Goal: Task Accomplishment & Management: Use online tool/utility

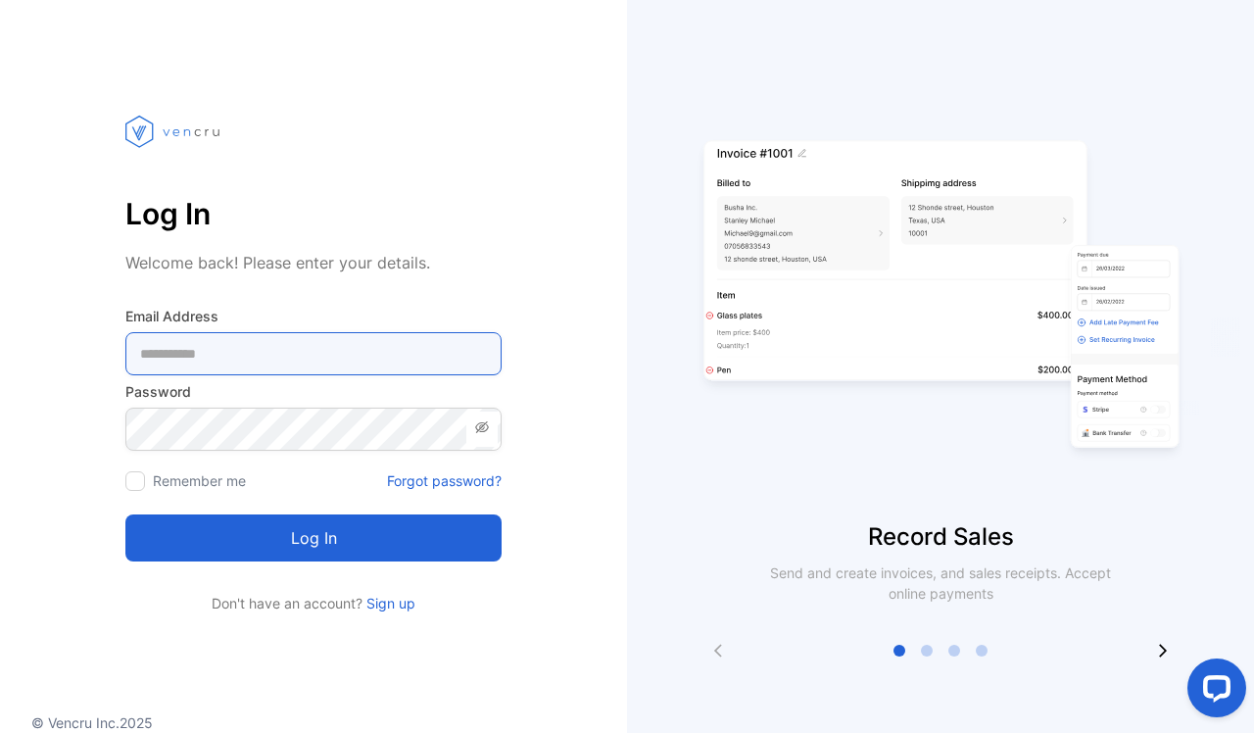
type Address-inputemail "**********"
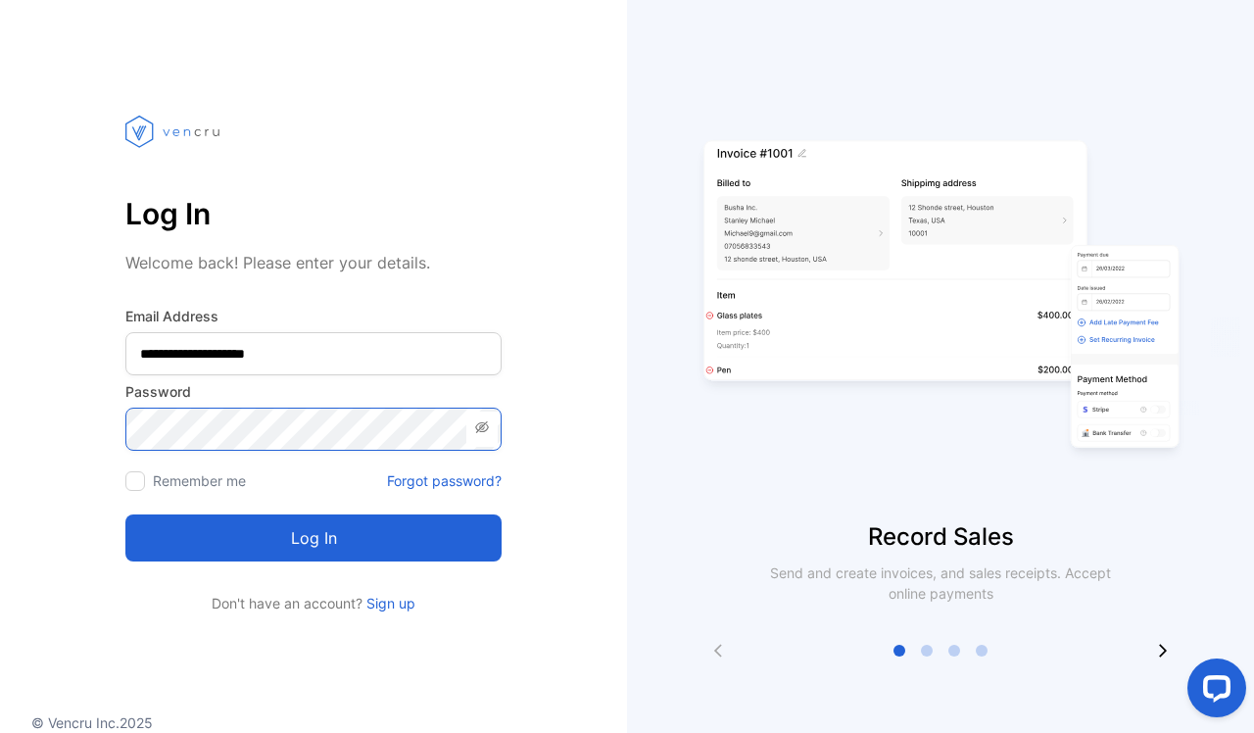
click at [314, 538] on button "Log in" at bounding box center [313, 537] width 376 height 47
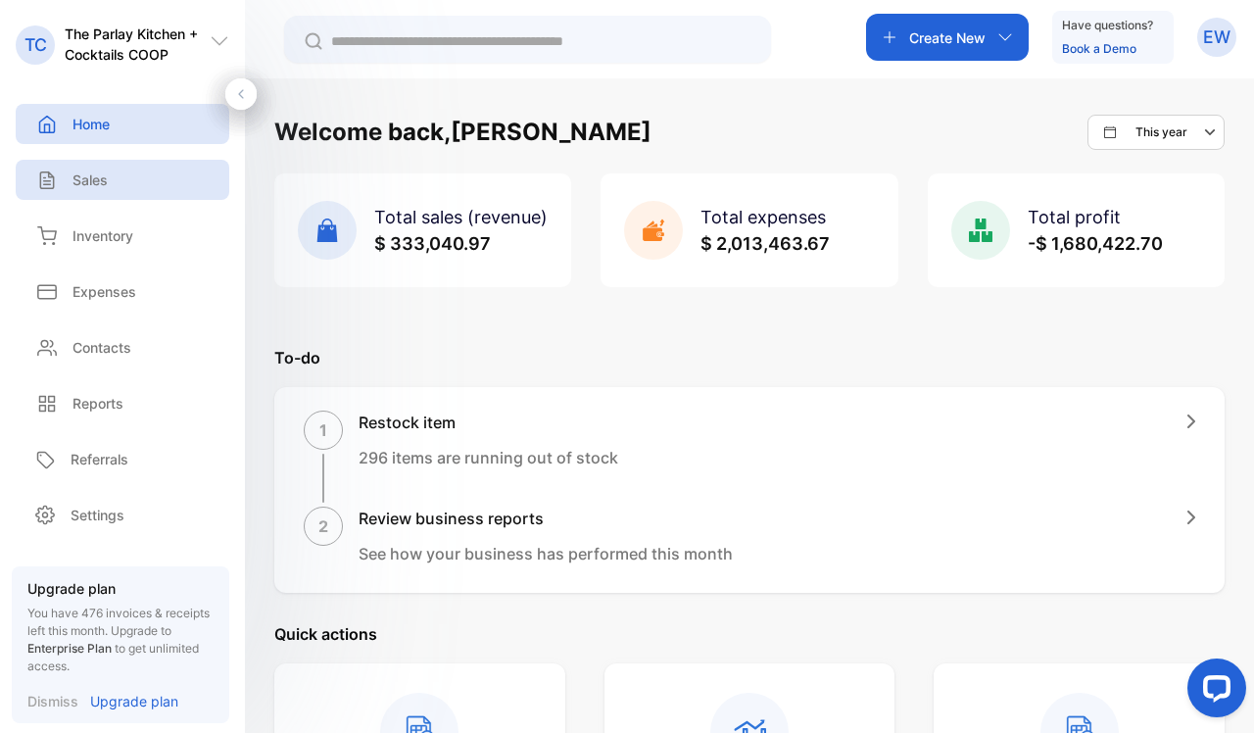
click at [93, 191] on div "Sales" at bounding box center [123, 180] width 214 height 40
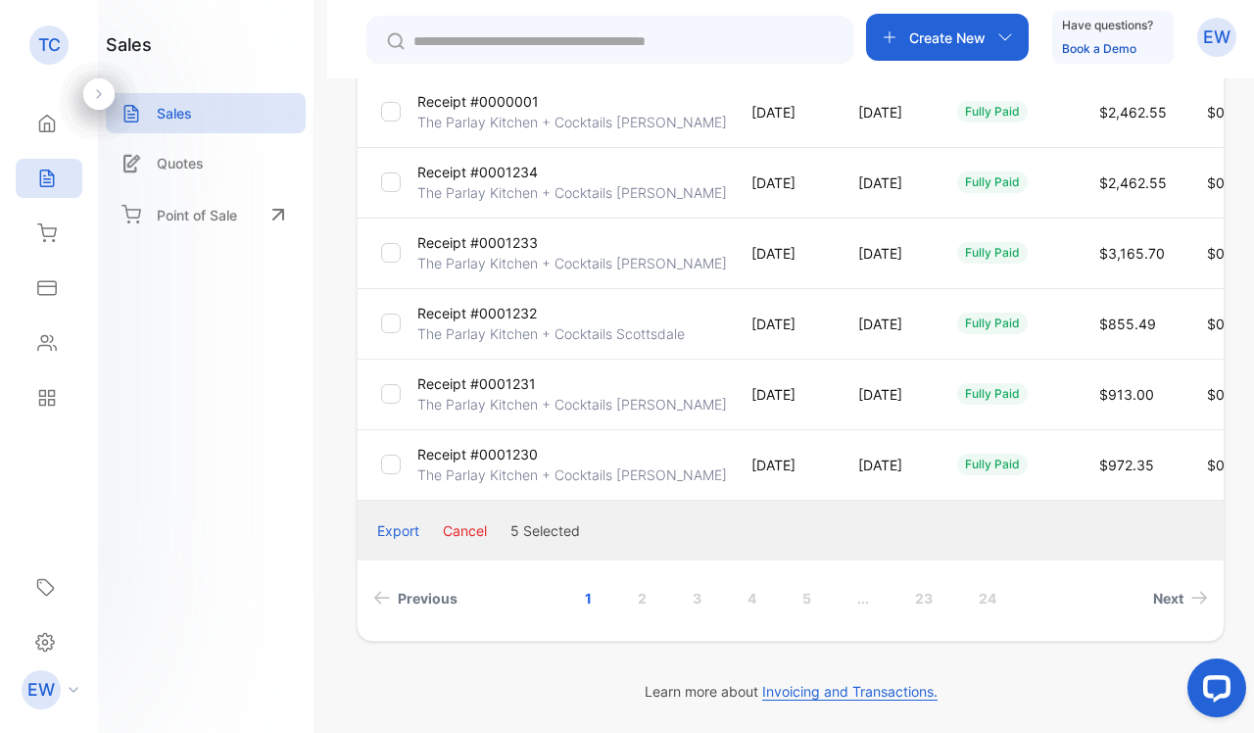
scroll to position [608, 0]
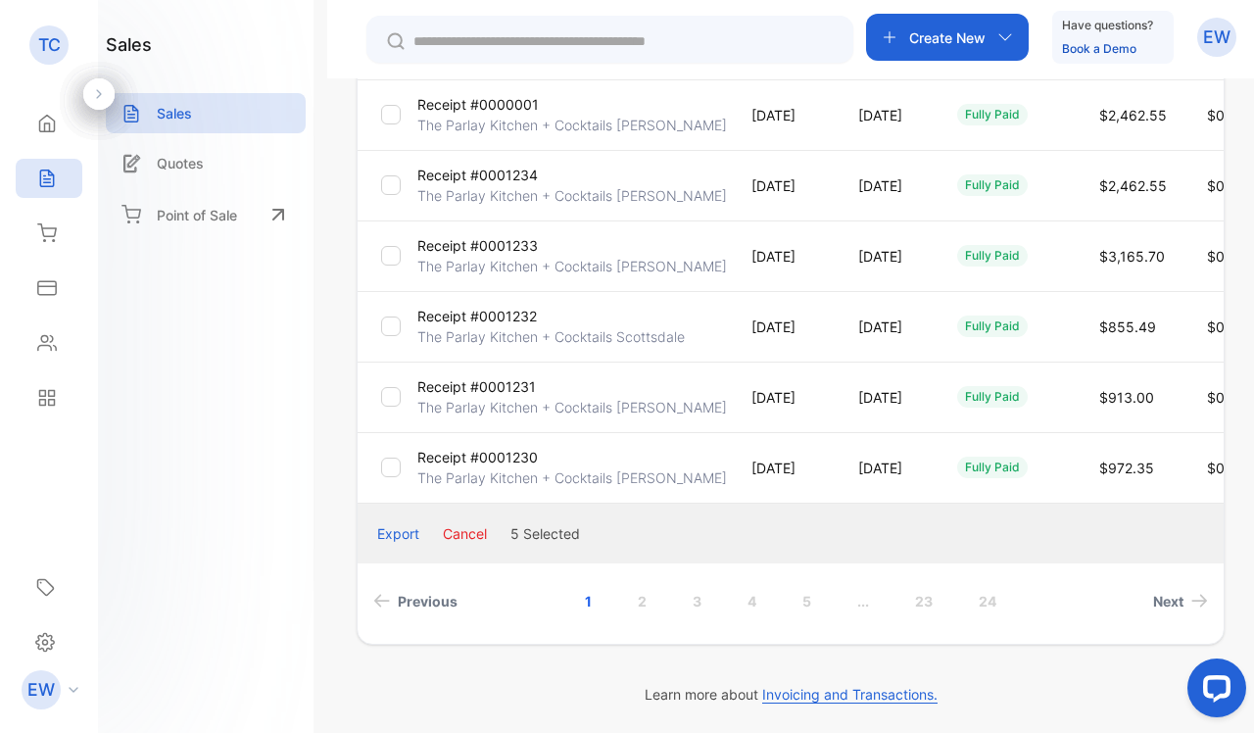
click at [469, 538] on button "Cancel" at bounding box center [465, 533] width 44 height 21
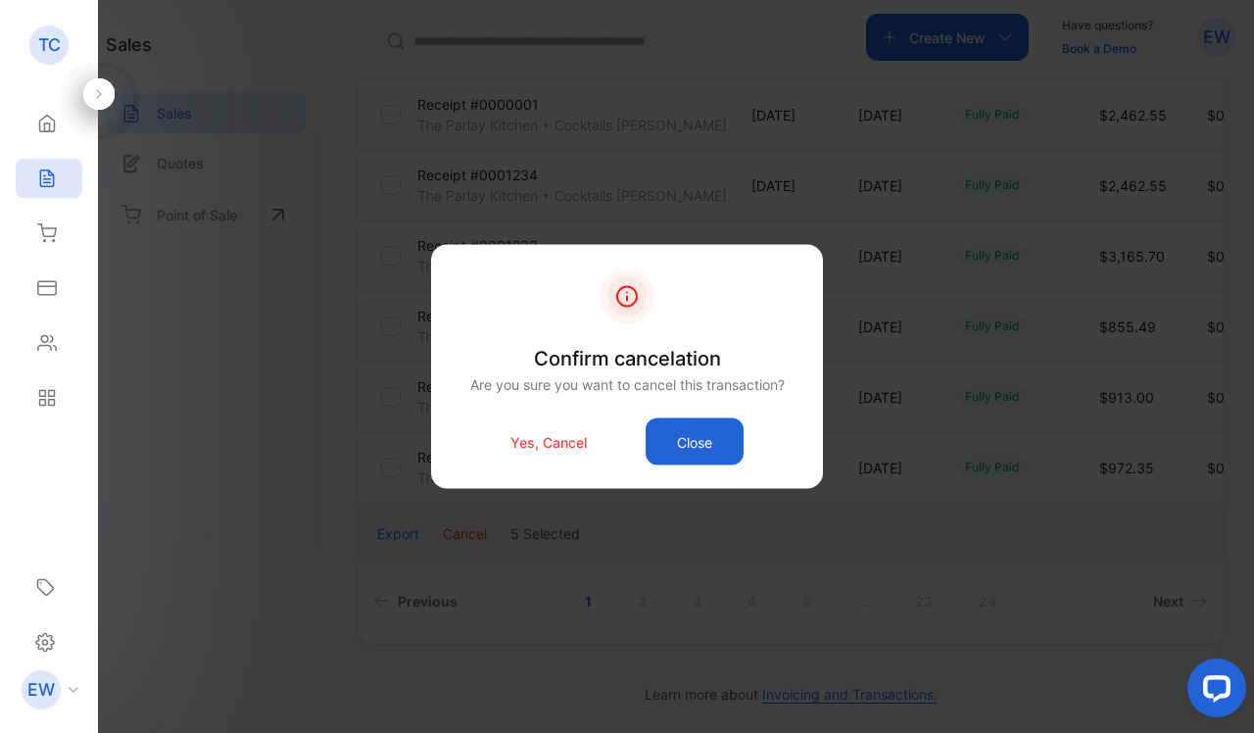
click at [531, 437] on p "Yes, Cancel" at bounding box center [548, 441] width 76 height 21
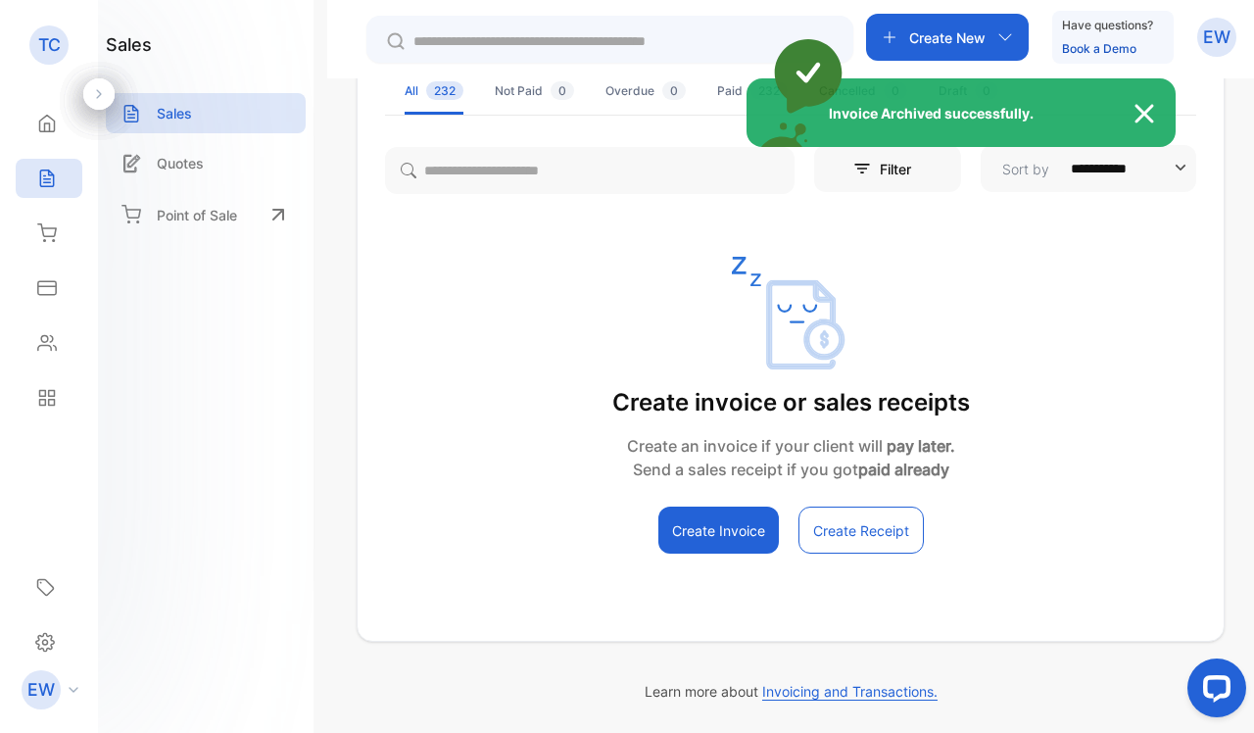
click at [1130, 122] on div "Invoice Archived successfully." at bounding box center [961, 112] width 429 height 69
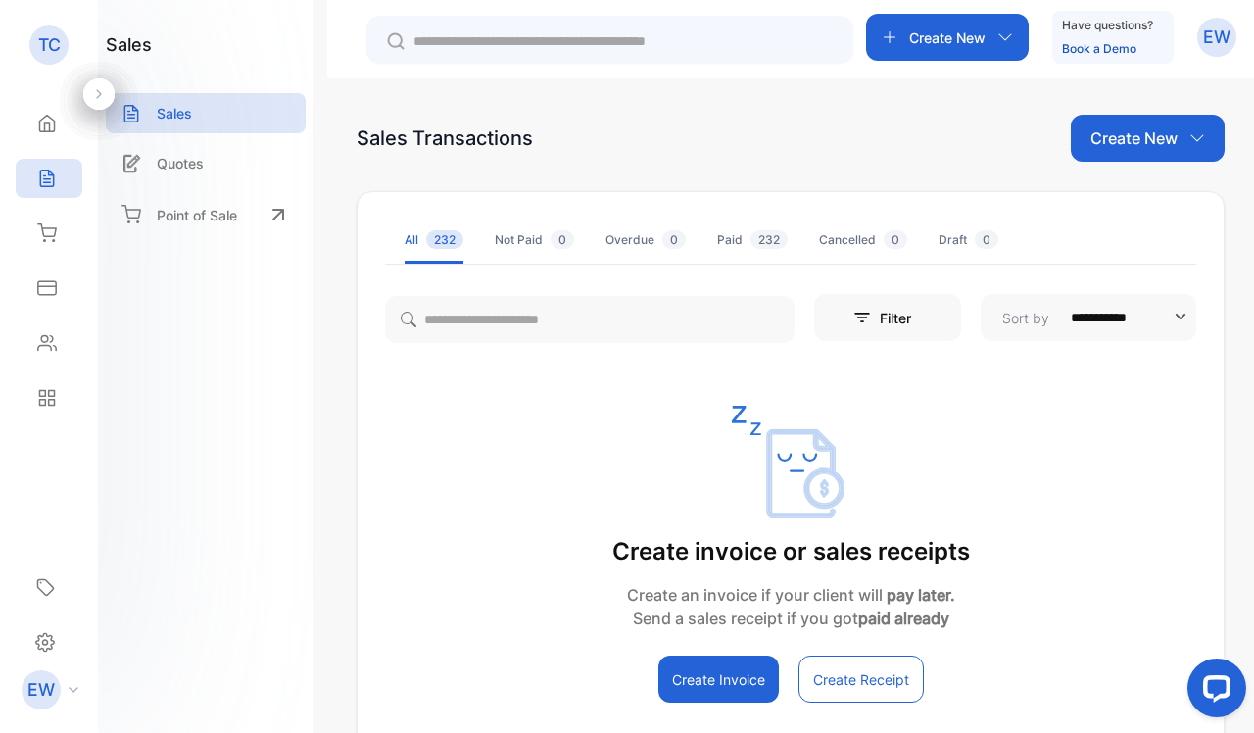
scroll to position [0, 0]
click at [513, 250] on li "Not Paid 0" at bounding box center [534, 240] width 79 height 47
click at [648, 243] on div "Overdue 0" at bounding box center [645, 240] width 80 height 18
click at [740, 237] on div "Paid 232" at bounding box center [752, 240] width 71 height 18
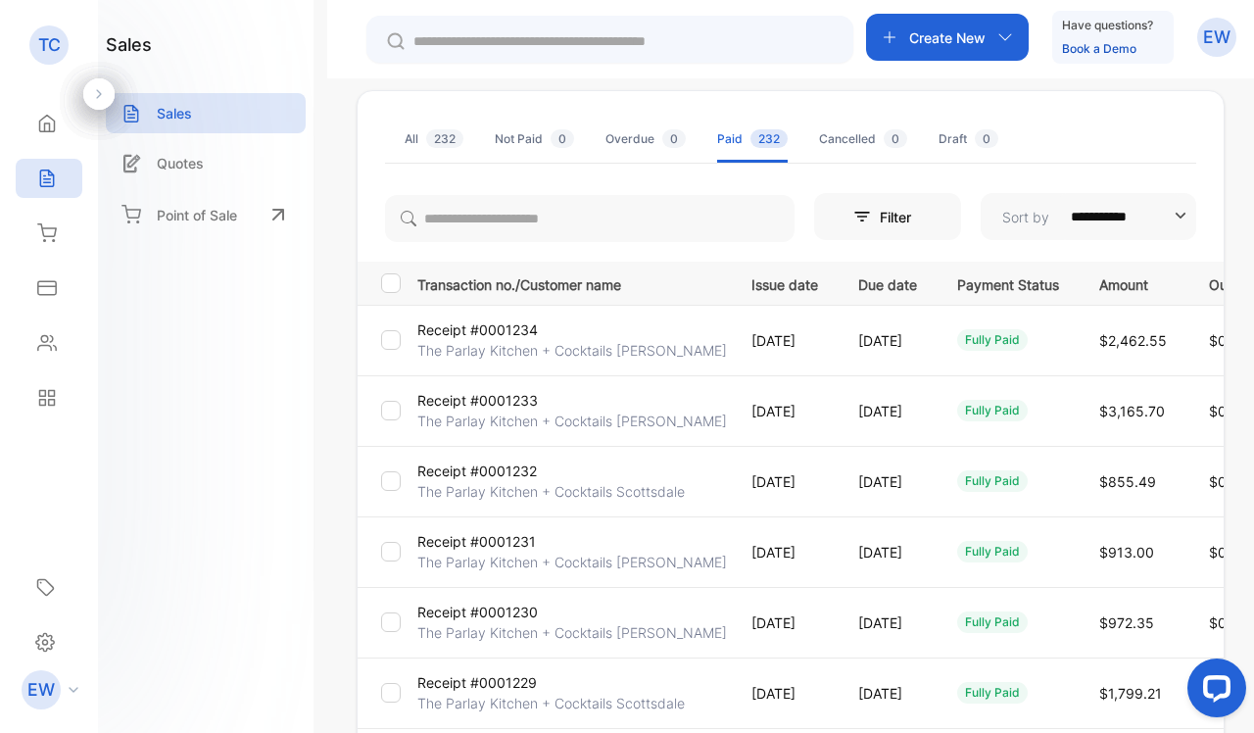
scroll to position [103, 0]
click at [475, 394] on p "Receipt #0001233" at bounding box center [477, 398] width 121 height 21
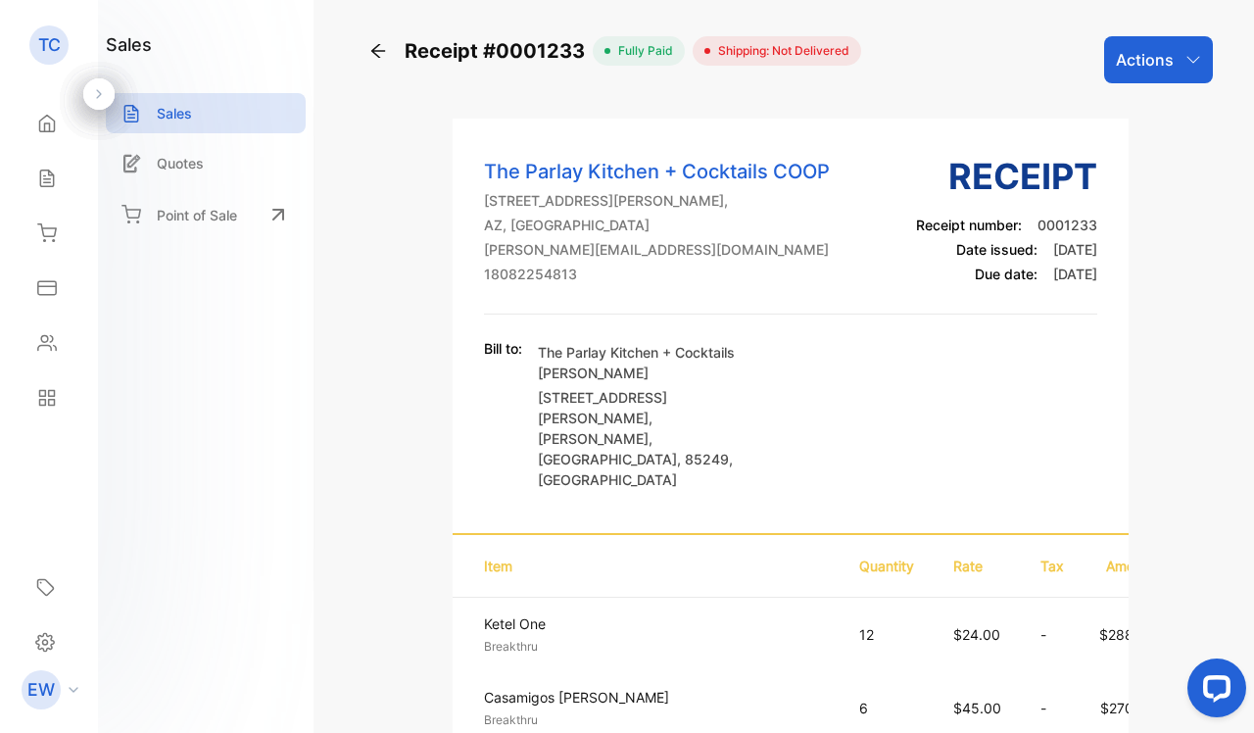
click at [1169, 63] on div "Actions" at bounding box center [1158, 59] width 109 height 47
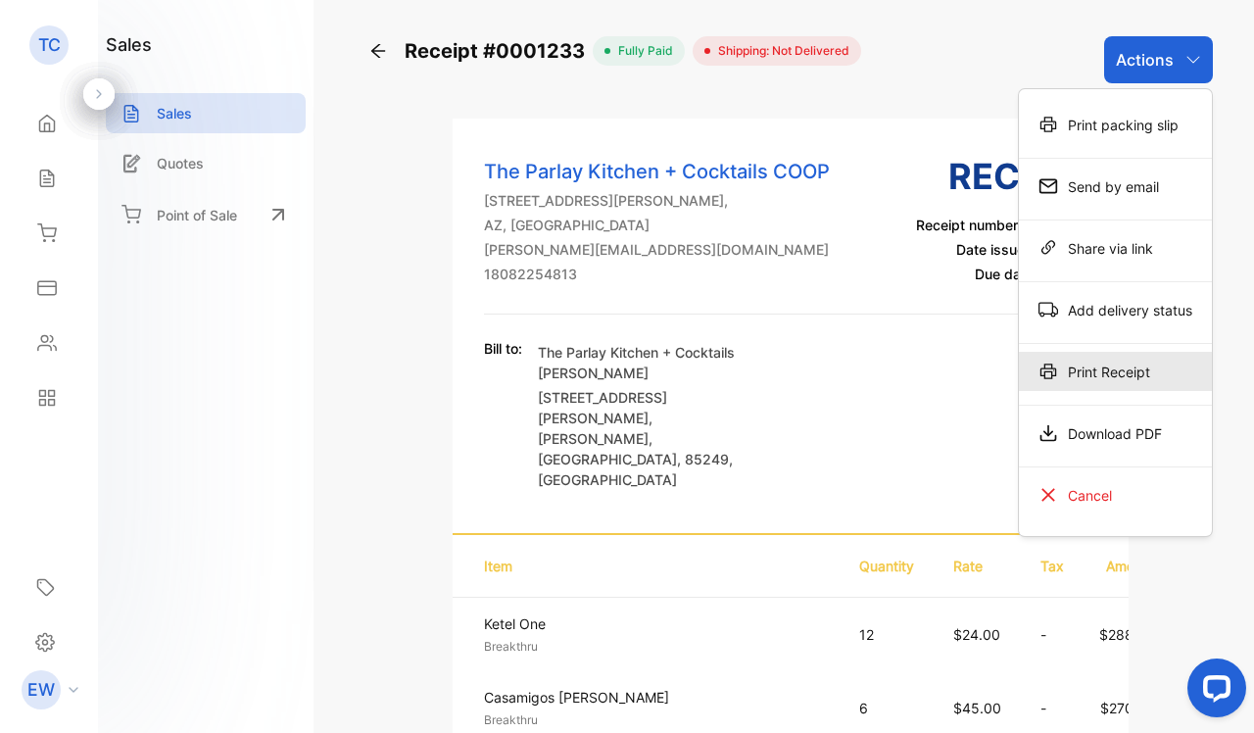
click at [1063, 368] on div "Print Receipt" at bounding box center [1115, 371] width 193 height 39
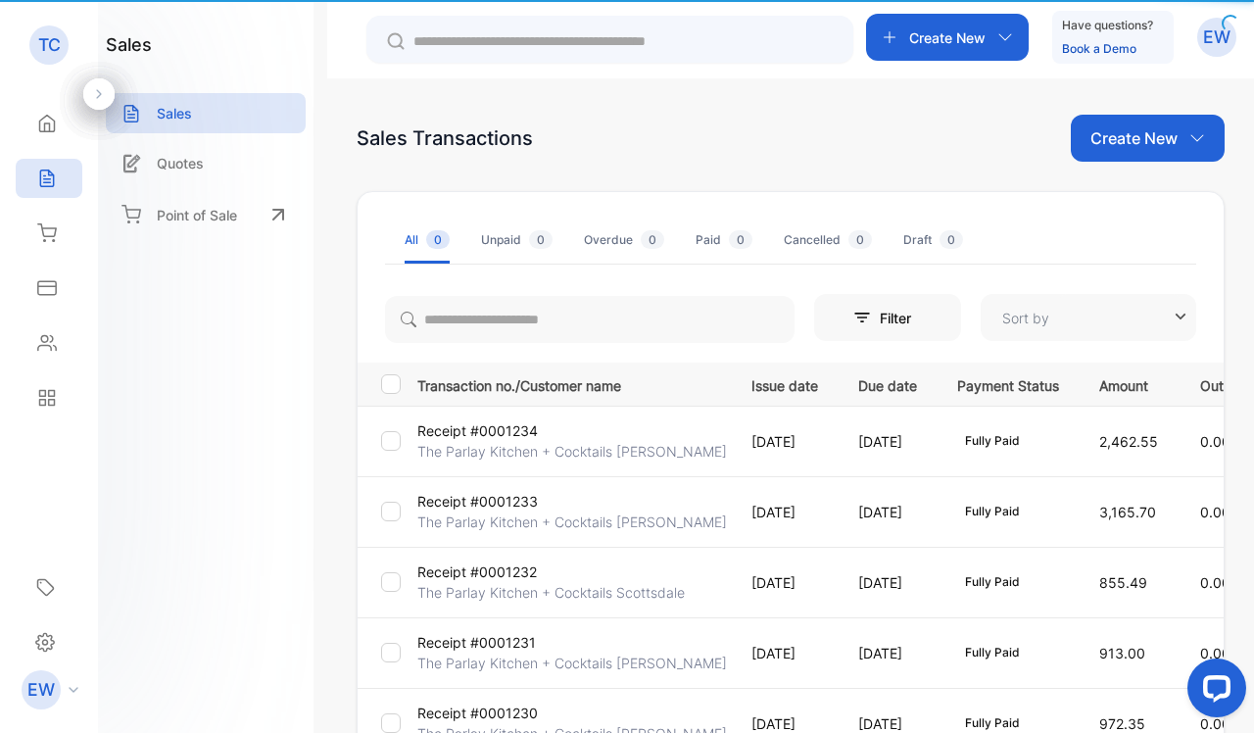
type input "**********"
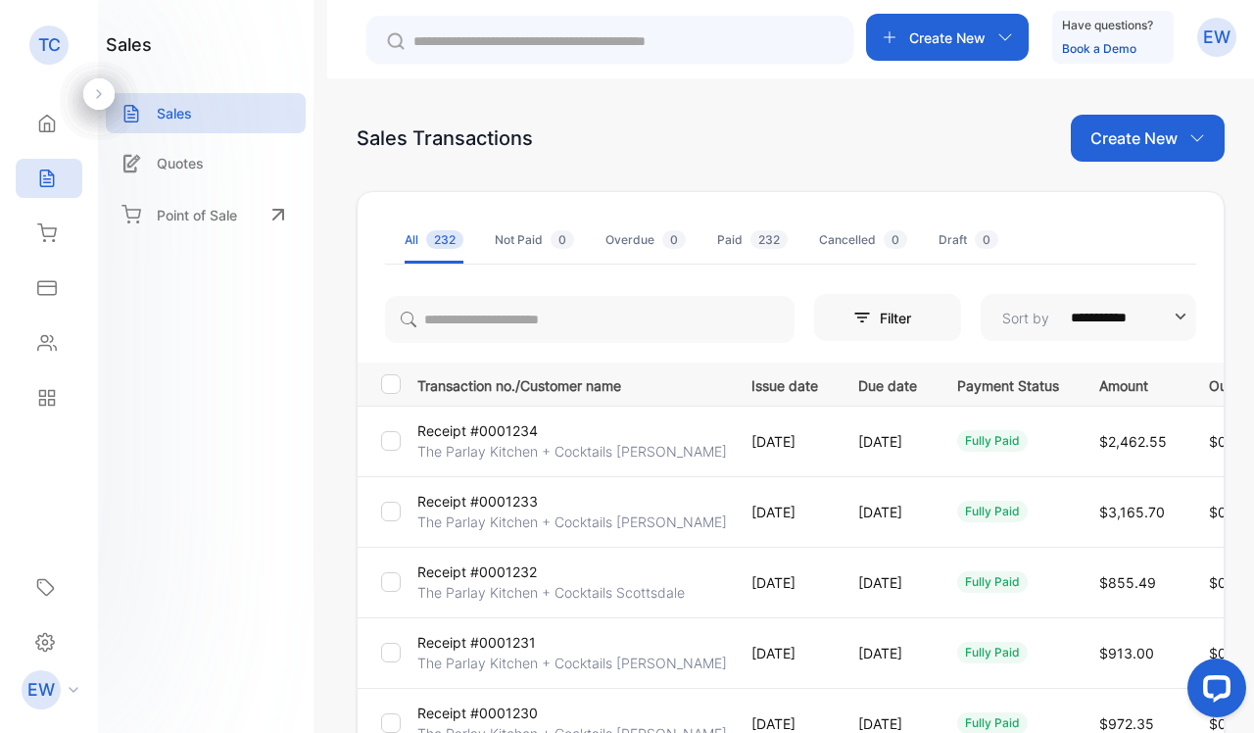
click at [478, 434] on p "Receipt #0001234" at bounding box center [477, 430] width 121 height 21
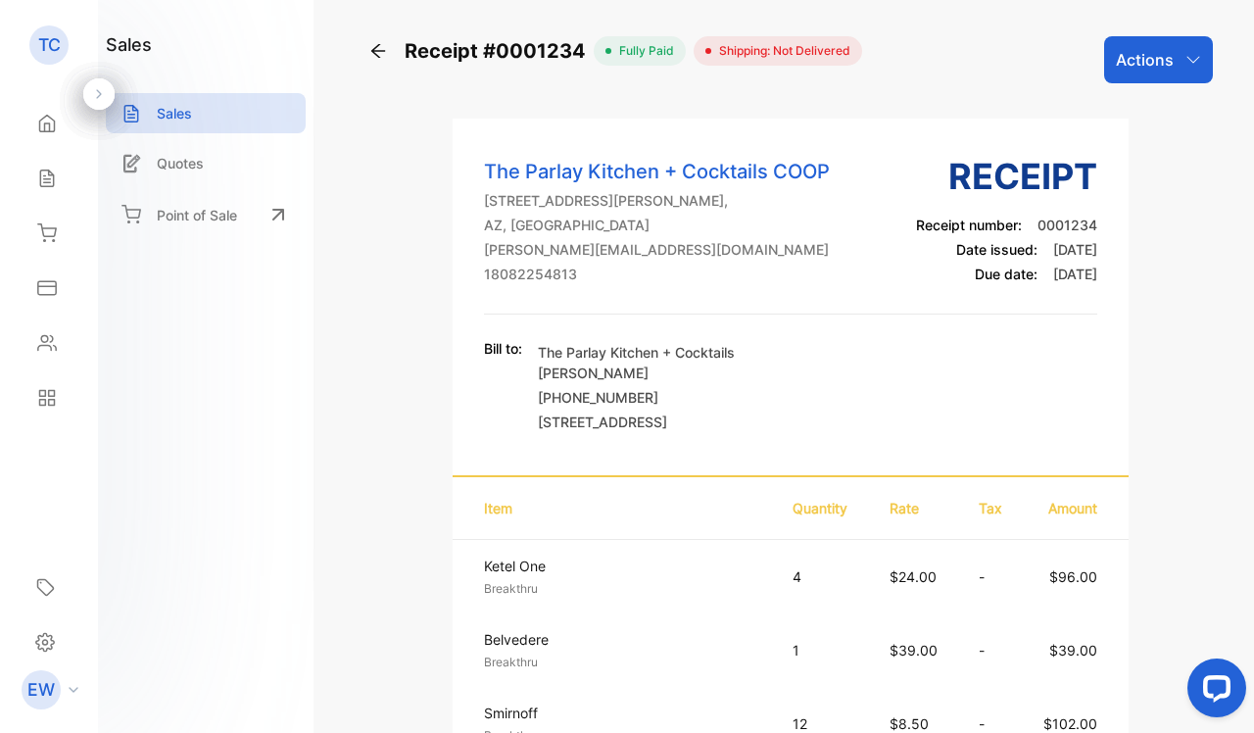
click at [1164, 67] on p "Actions" at bounding box center [1145, 60] width 58 height 24
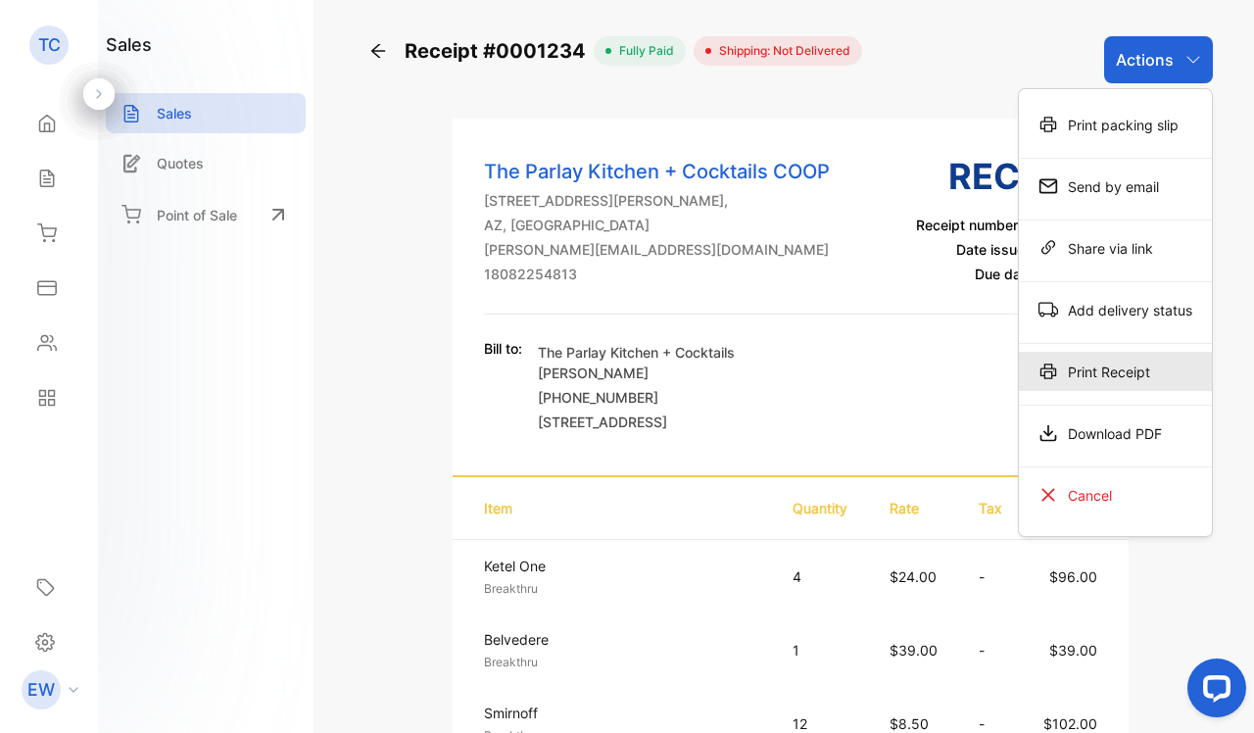
click at [1118, 366] on div "Print Receipt" at bounding box center [1115, 371] width 193 height 39
